Goal: Information Seeking & Learning: Learn about a topic

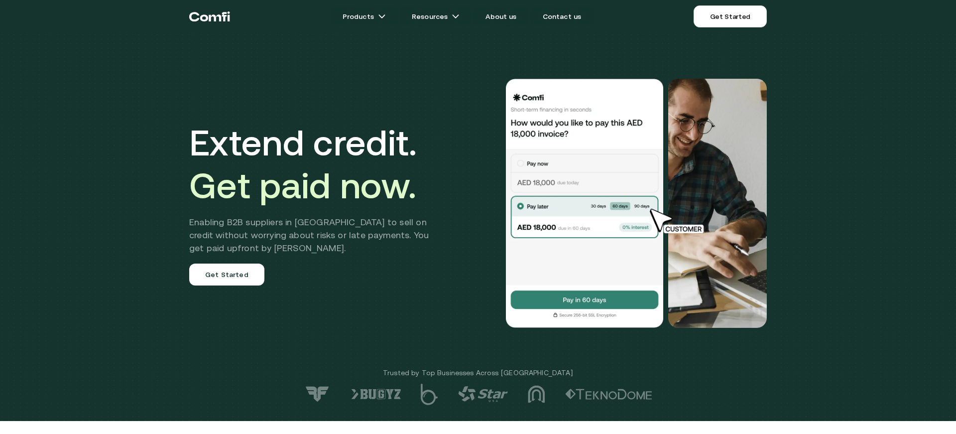
scroll to position [0, 0]
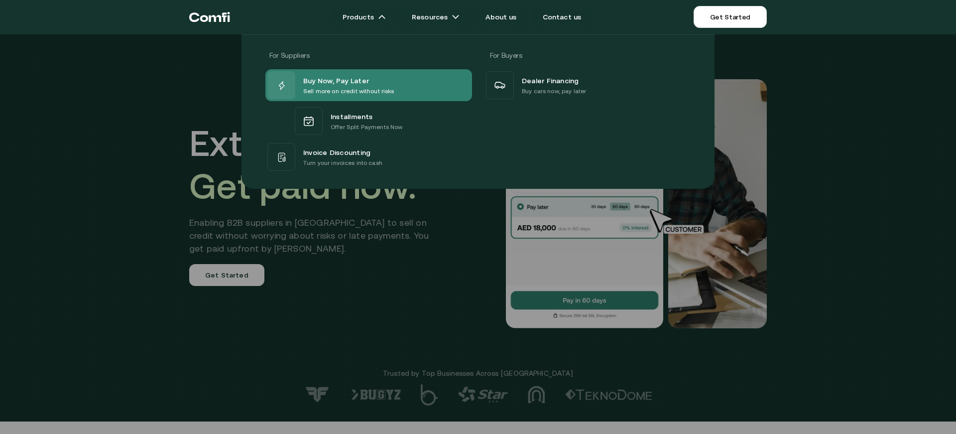
click at [341, 81] on span "Buy Now, Pay Later" at bounding box center [336, 80] width 66 height 12
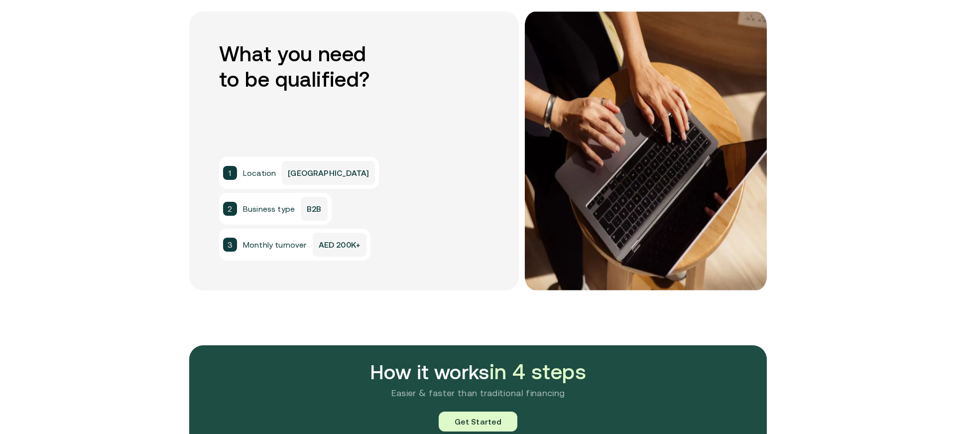
scroll to position [776, 0]
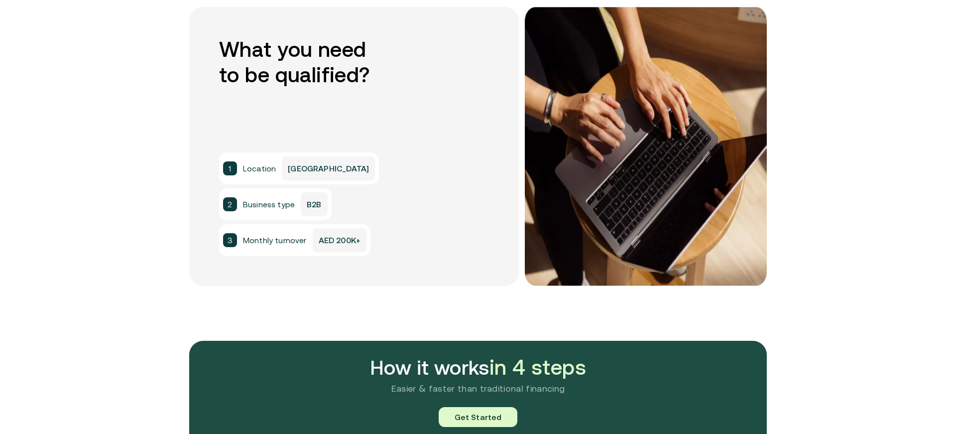
click at [290, 172] on p "[GEOGRAPHIC_DATA]" at bounding box center [328, 168] width 93 height 24
click at [307, 203] on p "B2B" at bounding box center [314, 204] width 26 height 24
click at [322, 232] on p "AED 200K+" at bounding box center [340, 240] width 54 height 24
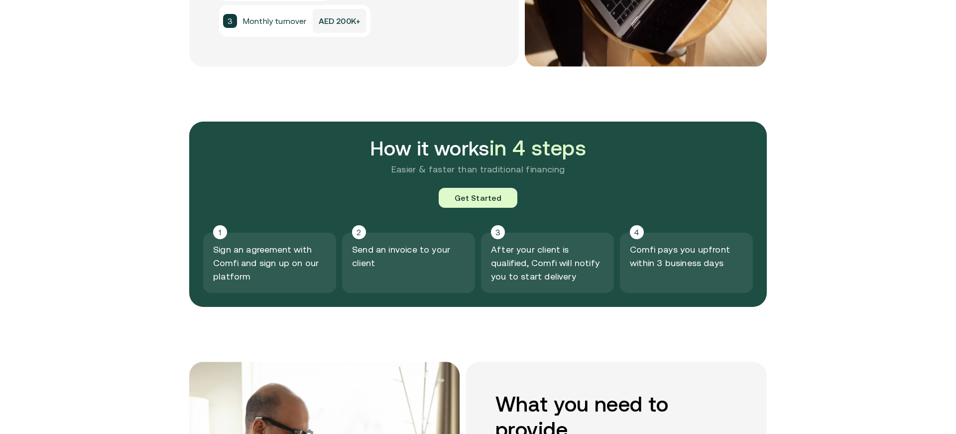
scroll to position [1000, 0]
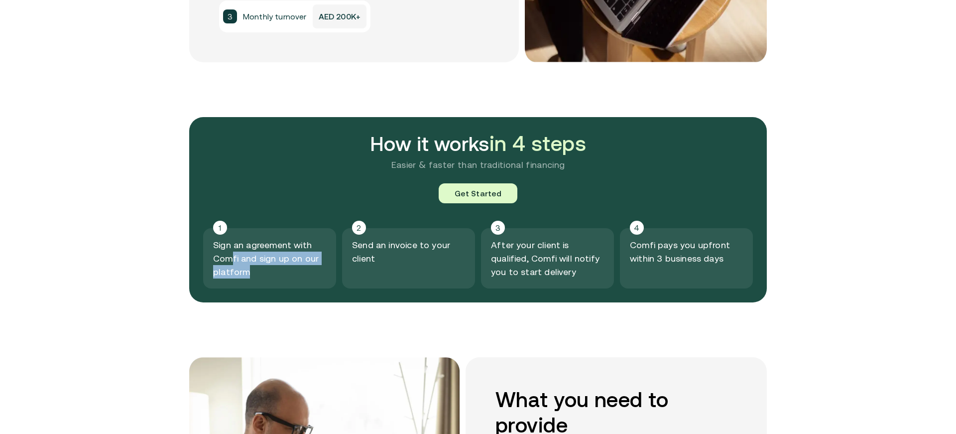
drag, startPoint x: 232, startPoint y: 254, endPoint x: 256, endPoint y: 273, distance: 30.6
click at [256, 273] on p "Sign an agreement with Comfi and sign up on our platform" at bounding box center [269, 258] width 113 height 40
click at [397, 267] on div "2 Send an invoice to your client" at bounding box center [408, 258] width 133 height 60
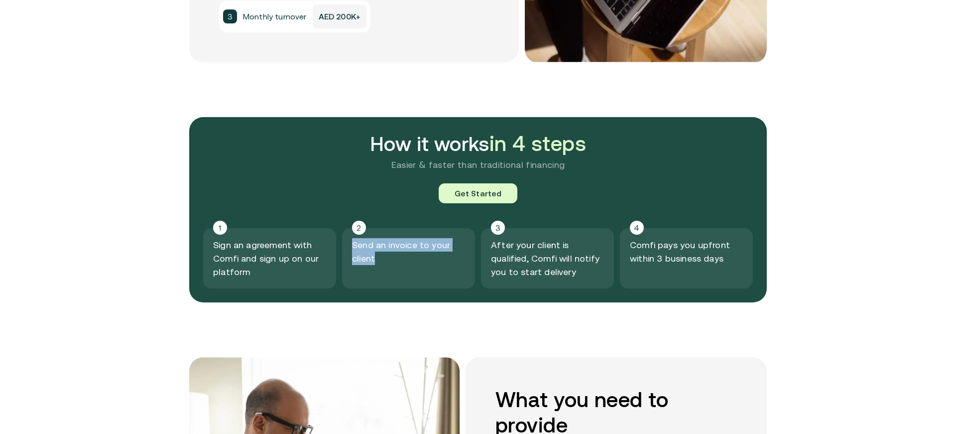
drag, startPoint x: 354, startPoint y: 244, endPoint x: 377, endPoint y: 262, distance: 29.7
click at [377, 262] on p "Send an invoice to your client" at bounding box center [408, 251] width 113 height 27
click at [535, 274] on p "After your client is qualified, Comfi will notify you to start delivery" at bounding box center [547, 258] width 113 height 40
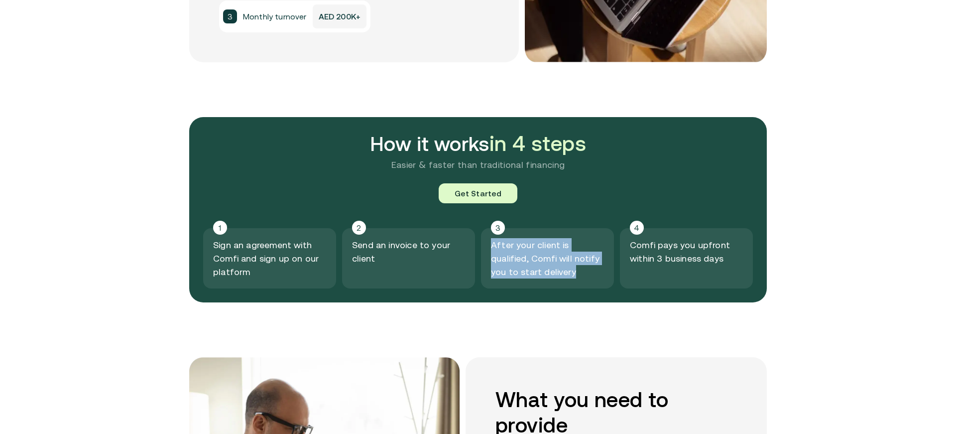
drag, startPoint x: 493, startPoint y: 245, endPoint x: 543, endPoint y: 271, distance: 56.1
click at [543, 271] on p "After your client is qualified, Comfi will notify you to start delivery" at bounding box center [547, 258] width 113 height 40
click at [560, 278] on div "3 After your client is qualified, Comfi will notify you to start delivery" at bounding box center [547, 258] width 133 height 60
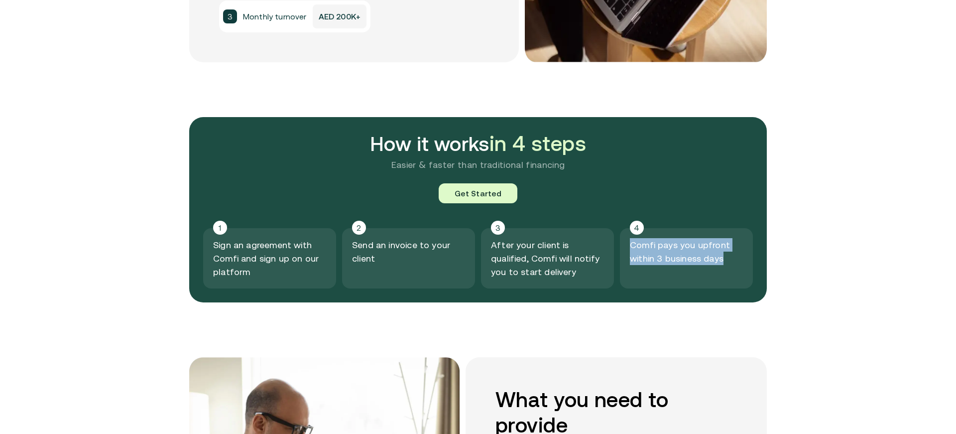
drag, startPoint x: 627, startPoint y: 247, endPoint x: 708, endPoint y: 272, distance: 85.1
click at [709, 272] on div "4 Comfi pays you upfront within 3 business days" at bounding box center [686, 258] width 133 height 60
click at [799, 289] on section "How it works in 4 steps Easier & faster than traditional financing Get Started …" at bounding box center [478, 237] width 956 height 240
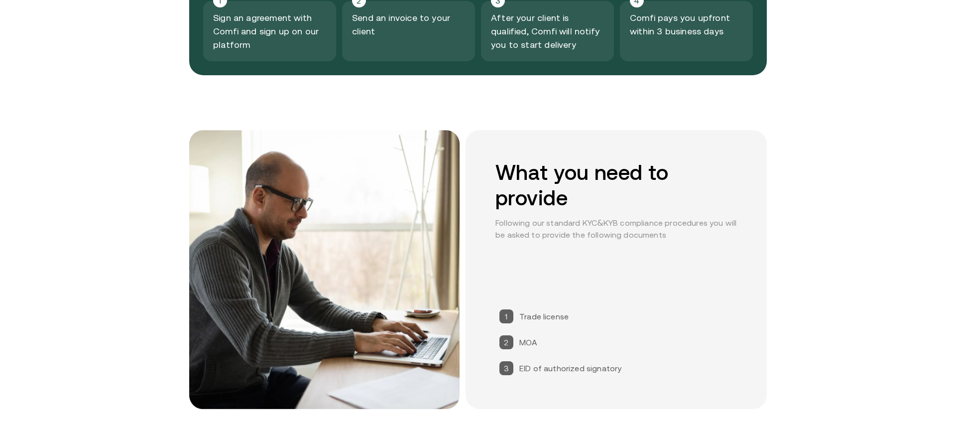
scroll to position [1228, 0]
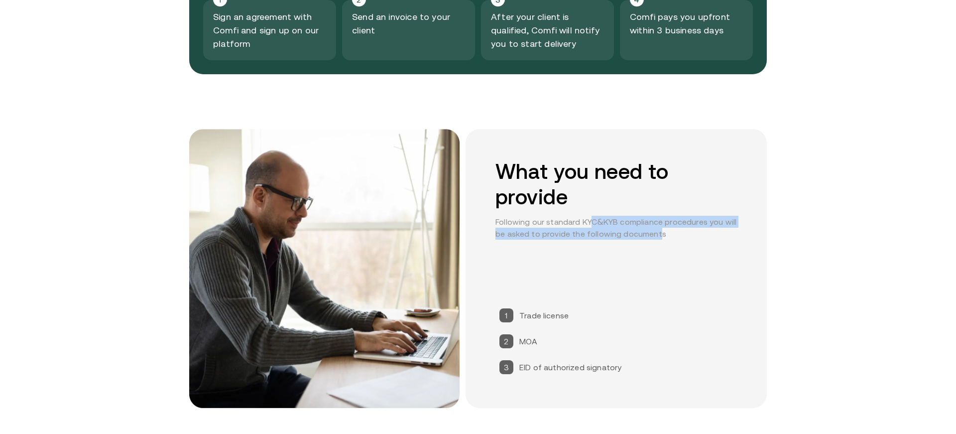
drag, startPoint x: 589, startPoint y: 219, endPoint x: 654, endPoint y: 228, distance: 65.9
click at [654, 229] on p "Following our standard KYC&KYB compliance procedures you will be asked to provi…" at bounding box center [617, 228] width 242 height 24
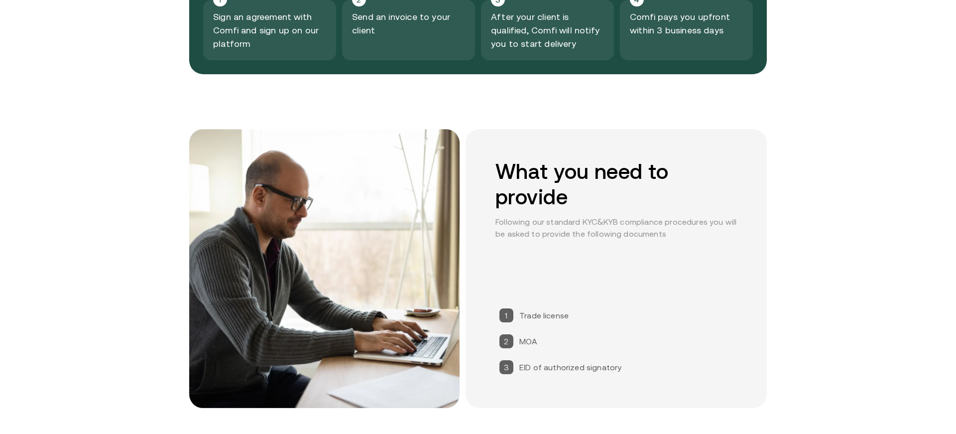
click at [657, 279] on div "What you need to provide Following our standard KYC&KYB compliance procedures y…" at bounding box center [616, 268] width 301 height 279
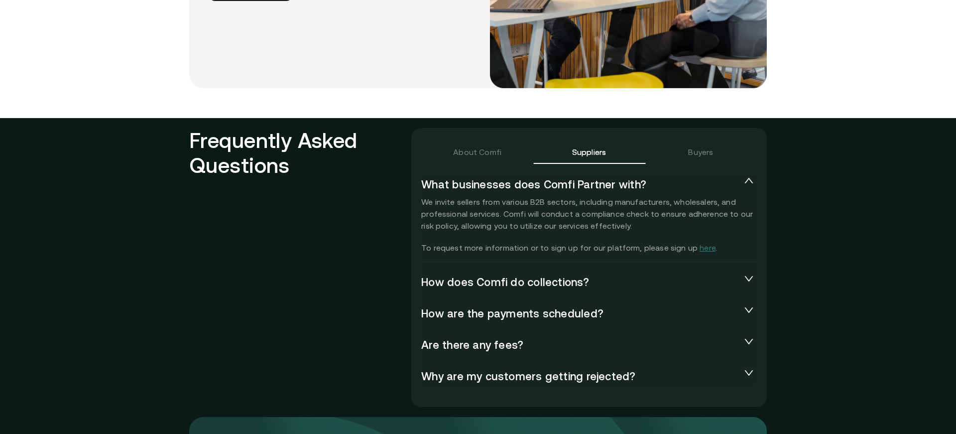
scroll to position [2145, 0]
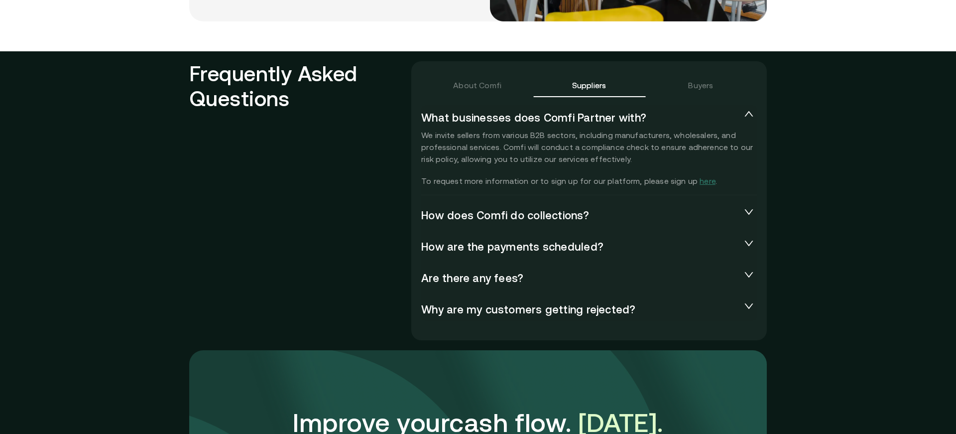
click at [515, 213] on span "How does Comfi do collections?" at bounding box center [581, 215] width 320 height 12
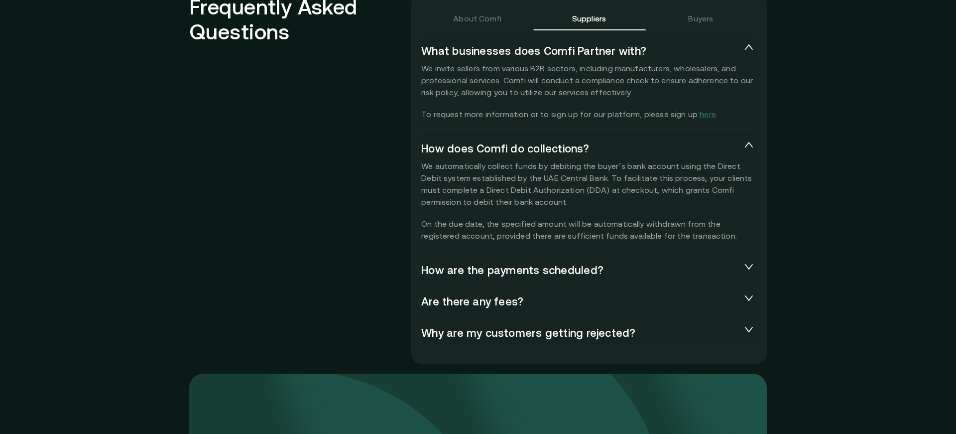
scroll to position [2213, 0]
click at [481, 307] on div "Are there any fees?" at bounding box center [589, 300] width 336 height 24
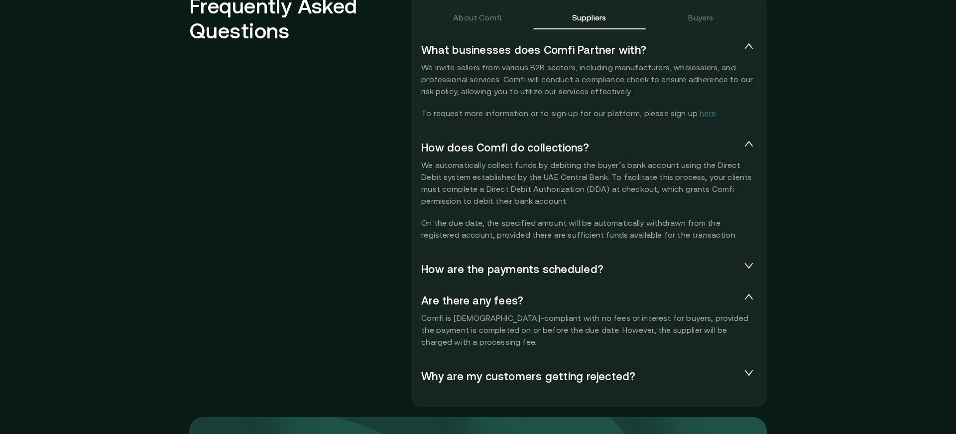
click at [472, 373] on span "Why are my customers getting rejected?" at bounding box center [581, 376] width 320 height 12
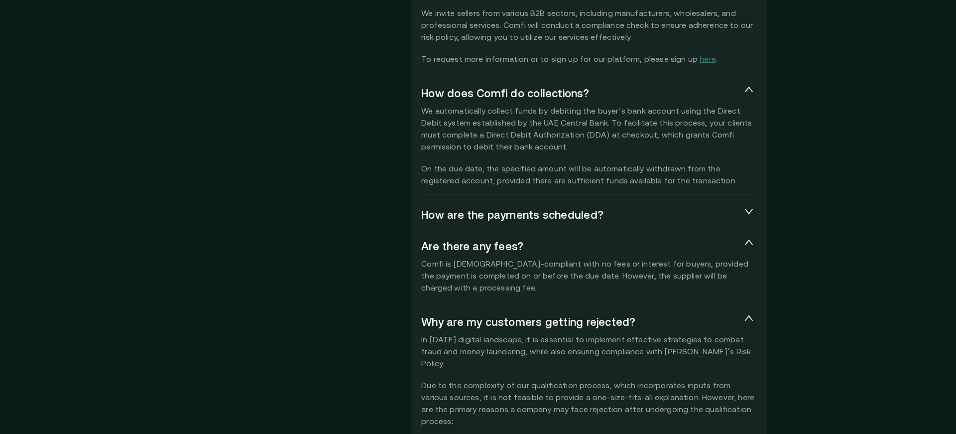
scroll to position [2258, 0]
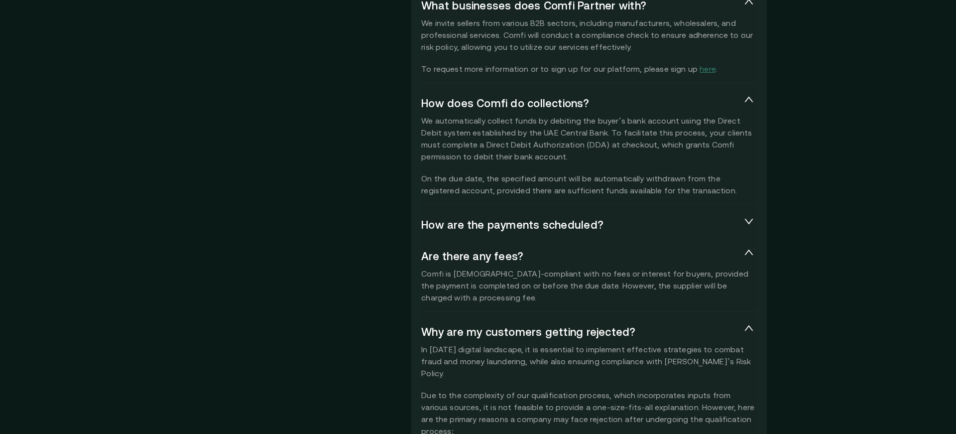
click at [456, 228] on span "How are the payments scheduled?" at bounding box center [581, 224] width 320 height 12
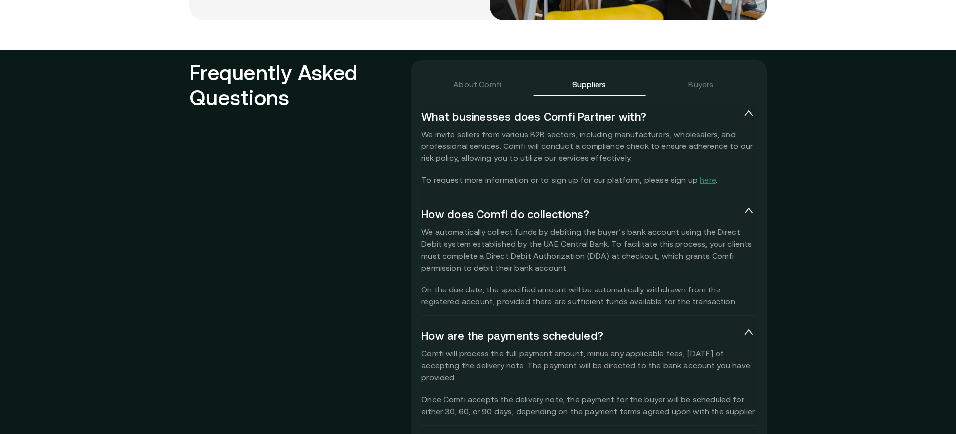
scroll to position [2147, 0]
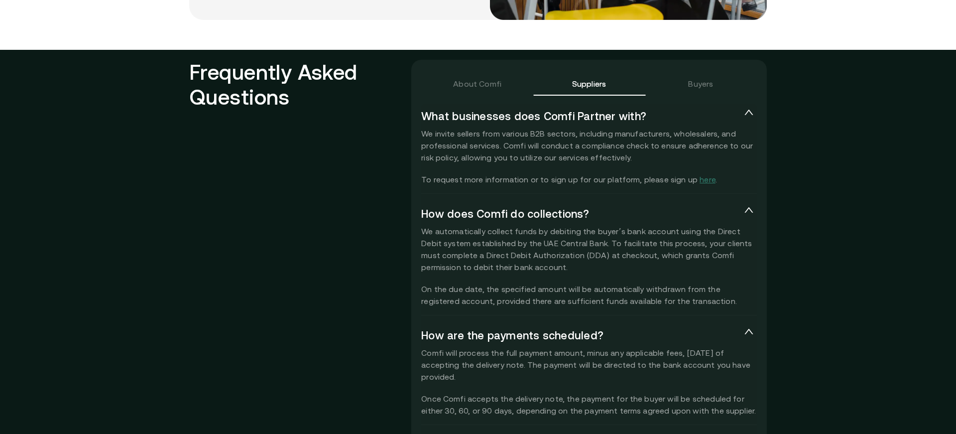
click at [707, 91] on div "Buyers" at bounding box center [701, 84] width 112 height 24
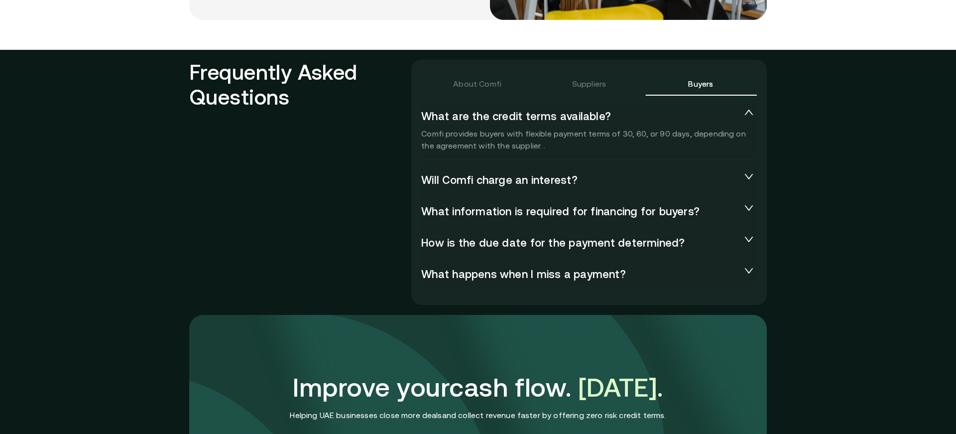
click at [461, 188] on div "Will Comfi charge an interest?" at bounding box center [589, 179] width 336 height 24
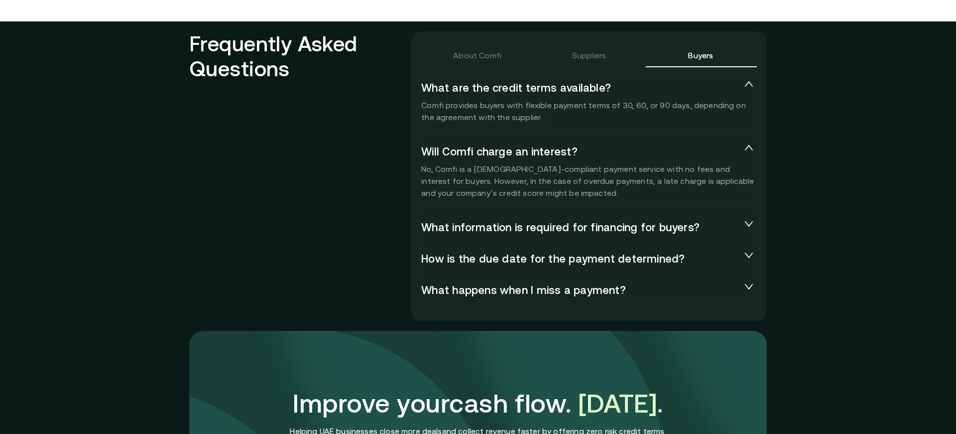
scroll to position [2176, 0]
click at [469, 224] on span "What information is required for financing for buyers?" at bounding box center [581, 226] width 320 height 12
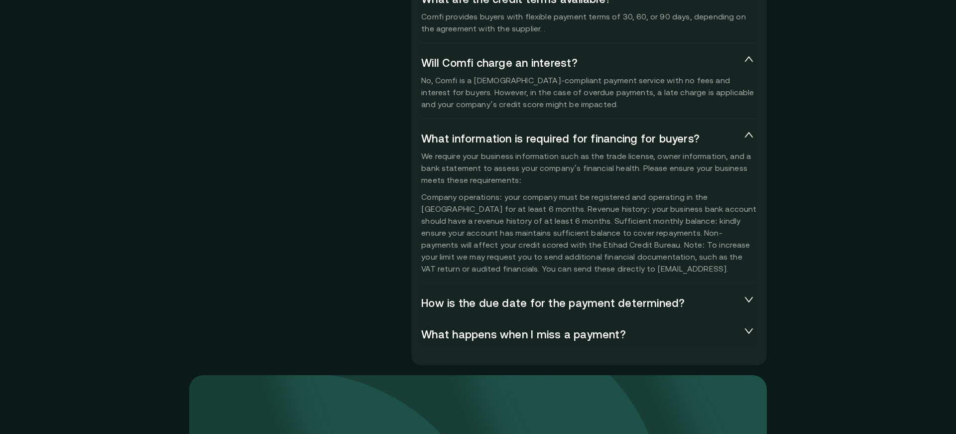
scroll to position [2264, 0]
click at [441, 306] on span "How is the due date for the payment determined?" at bounding box center [581, 302] width 320 height 12
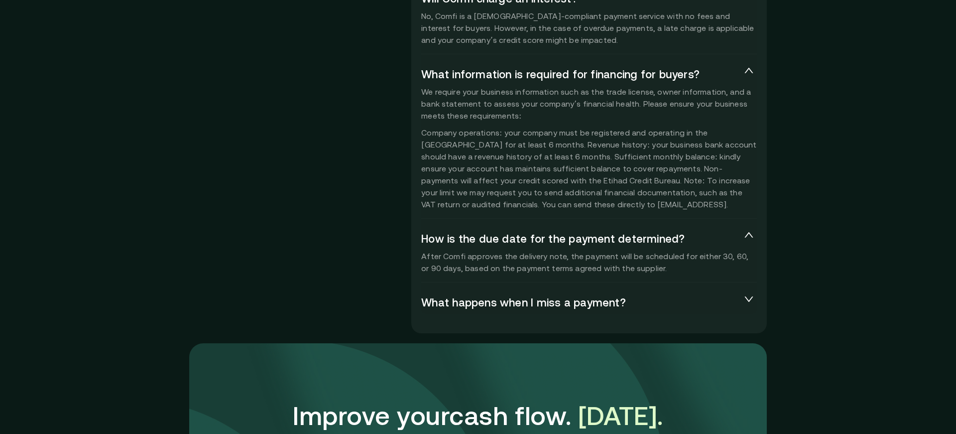
scroll to position [2333, 0]
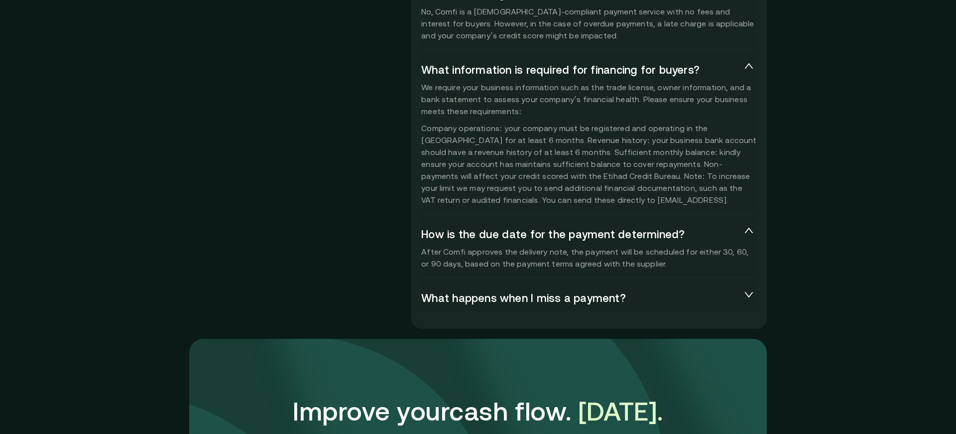
click at [436, 299] on span "What happens when I miss a payment?" at bounding box center [581, 297] width 320 height 12
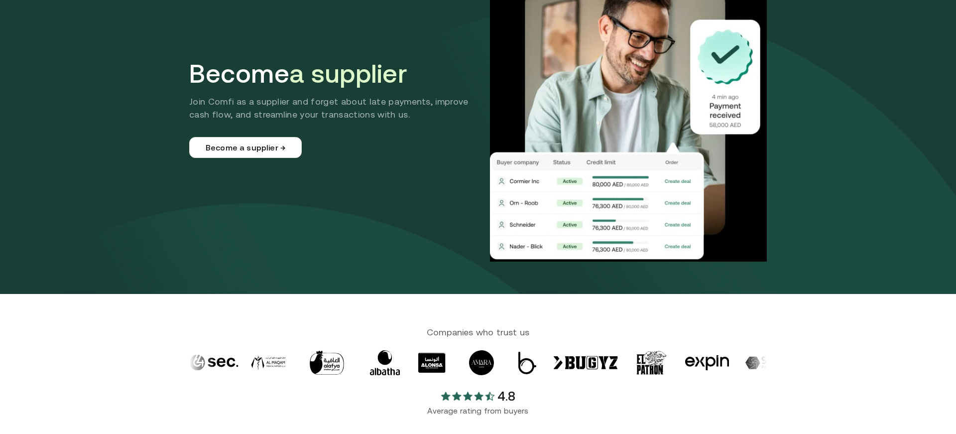
scroll to position [0, 0]
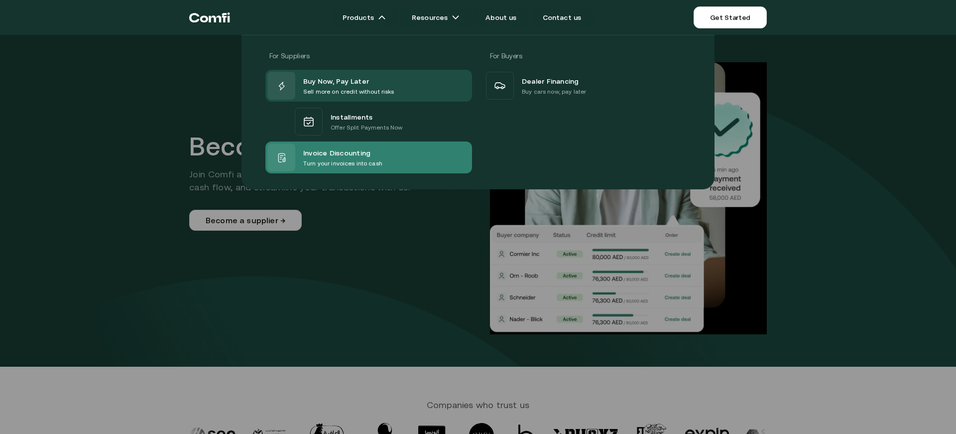
click at [338, 160] on p "Turn your invoices into cash" at bounding box center [342, 163] width 79 height 10
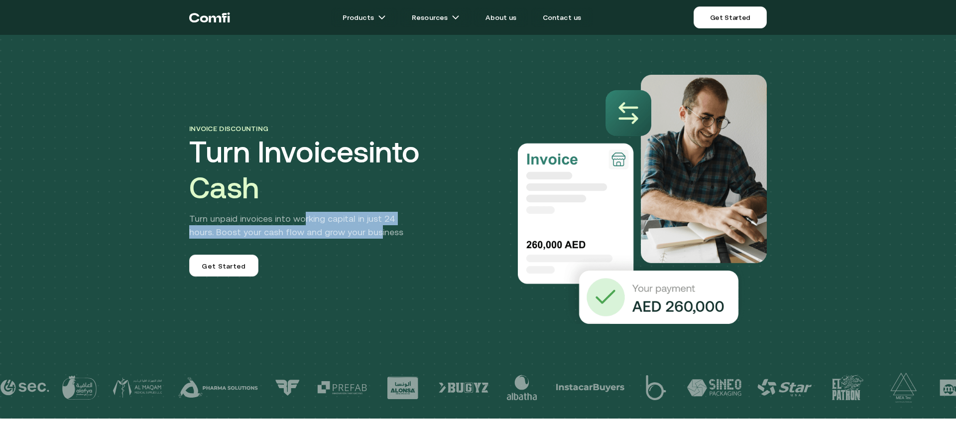
drag, startPoint x: 302, startPoint y: 218, endPoint x: 352, endPoint y: 236, distance: 52.6
click at [352, 236] on p "Turn unpaid invoices into working capital in just 24 hours. Boost your cash flo…" at bounding box center [304, 225] width 231 height 27
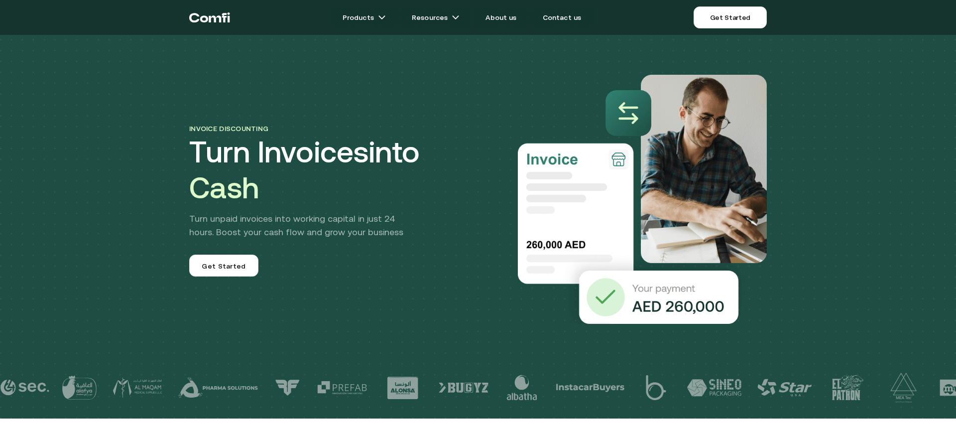
click at [352, 267] on div "Invoice discounting Turn Invoices into Cash Turn unpaid invoices into working c…" at bounding box center [333, 199] width 289 height 154
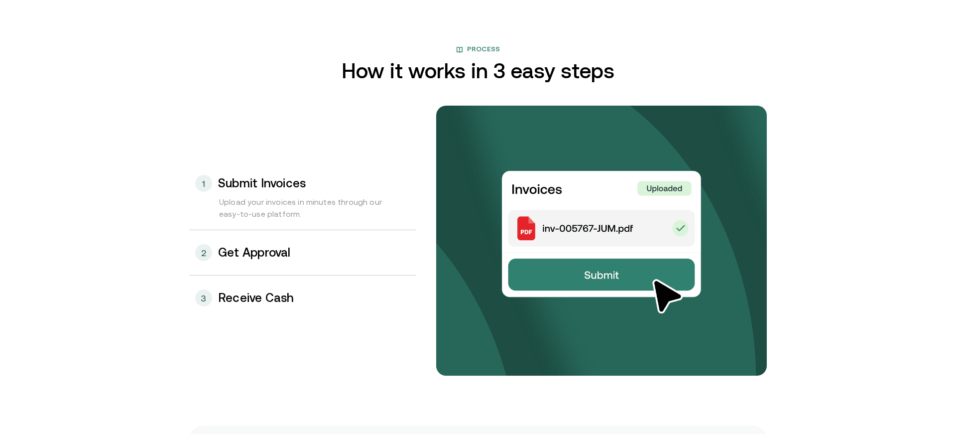
scroll to position [999, 0]
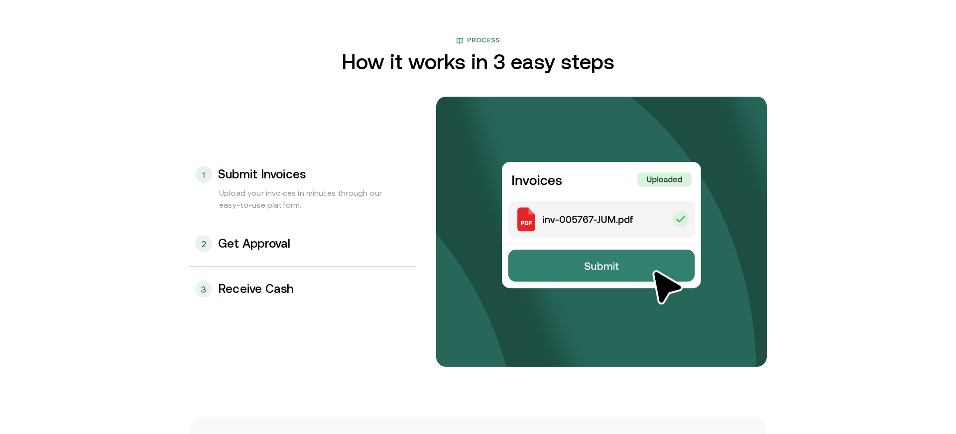
click at [244, 246] on h3 "Get Approval" at bounding box center [254, 243] width 73 height 13
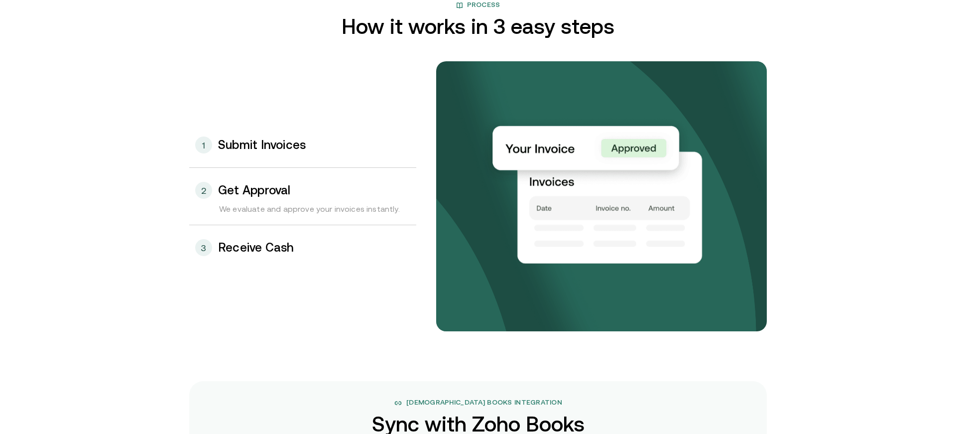
scroll to position [1035, 0]
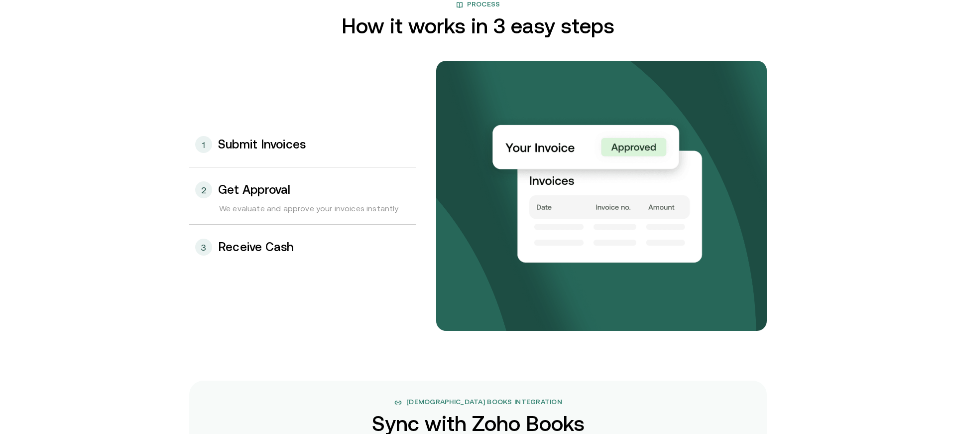
click at [273, 249] on h3 "Receive Cash" at bounding box center [256, 247] width 76 height 13
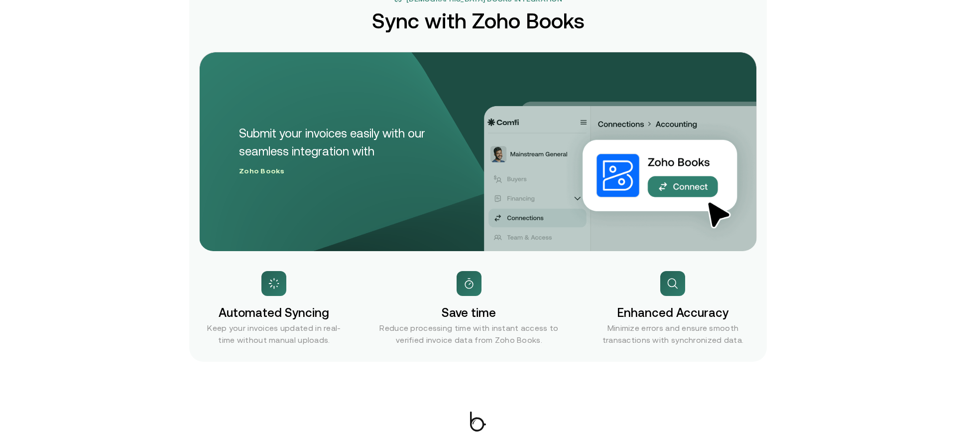
scroll to position [1439, 0]
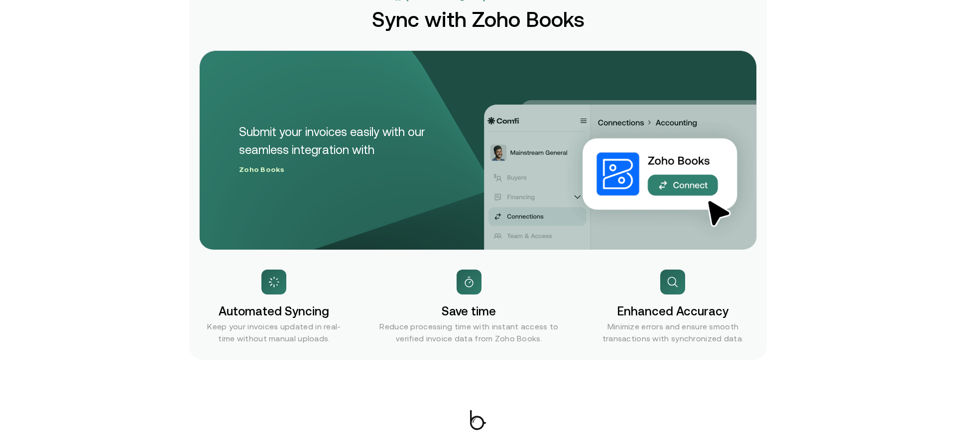
click at [282, 294] on div "Automated Syncing Keep your invoices updated in real-time without manual upload…" at bounding box center [274, 306] width 150 height 74
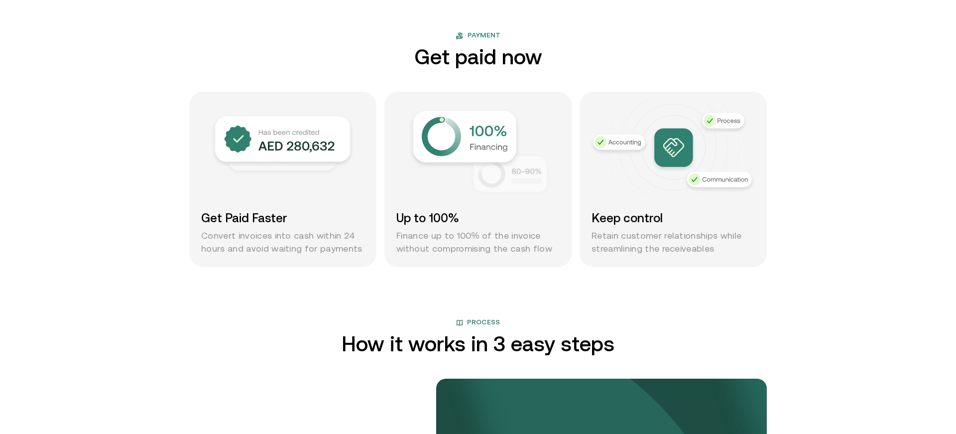
scroll to position [0, 0]
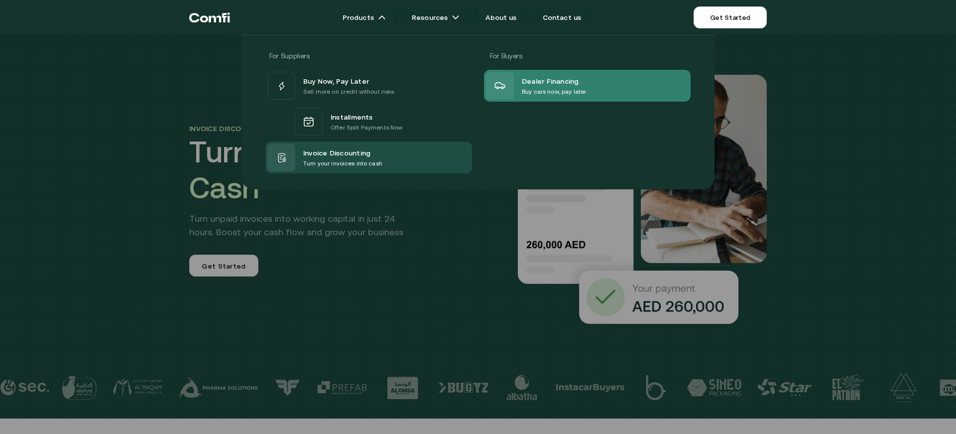
click at [546, 85] on span "Dealer Financing" at bounding box center [550, 81] width 57 height 12
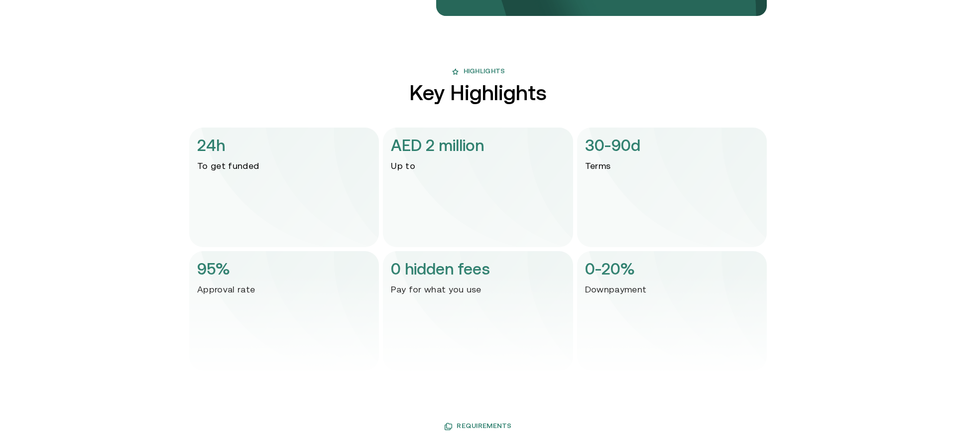
scroll to position [1398, 0]
